Goal: Task Accomplishment & Management: Manage account settings

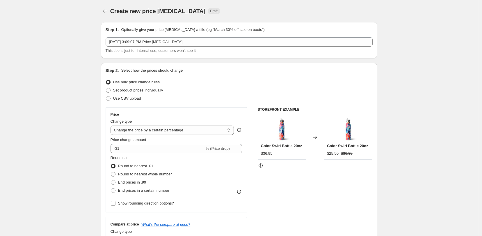
select select "percentage"
select select "collection"
select select "not_equal"
select select "product_status"
click at [107, 13] on icon "Price change jobs" at bounding box center [105, 11] width 6 height 6
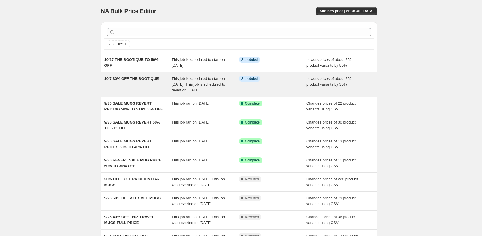
click at [152, 92] on div "10/7 30% OFF THE BOOTIQUE" at bounding box center [137, 84] width 67 height 17
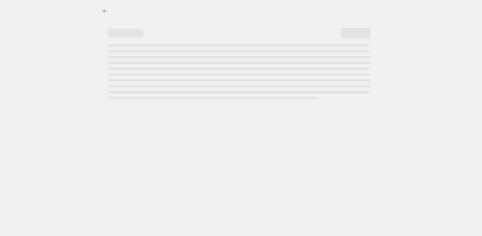
select select "percentage"
select select "collection"
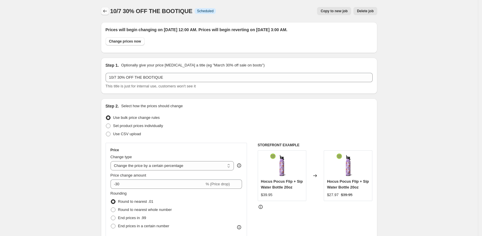
click at [106, 11] on icon "Price change jobs" at bounding box center [105, 11] width 6 height 6
